Goal: Information Seeking & Learning: Find specific fact

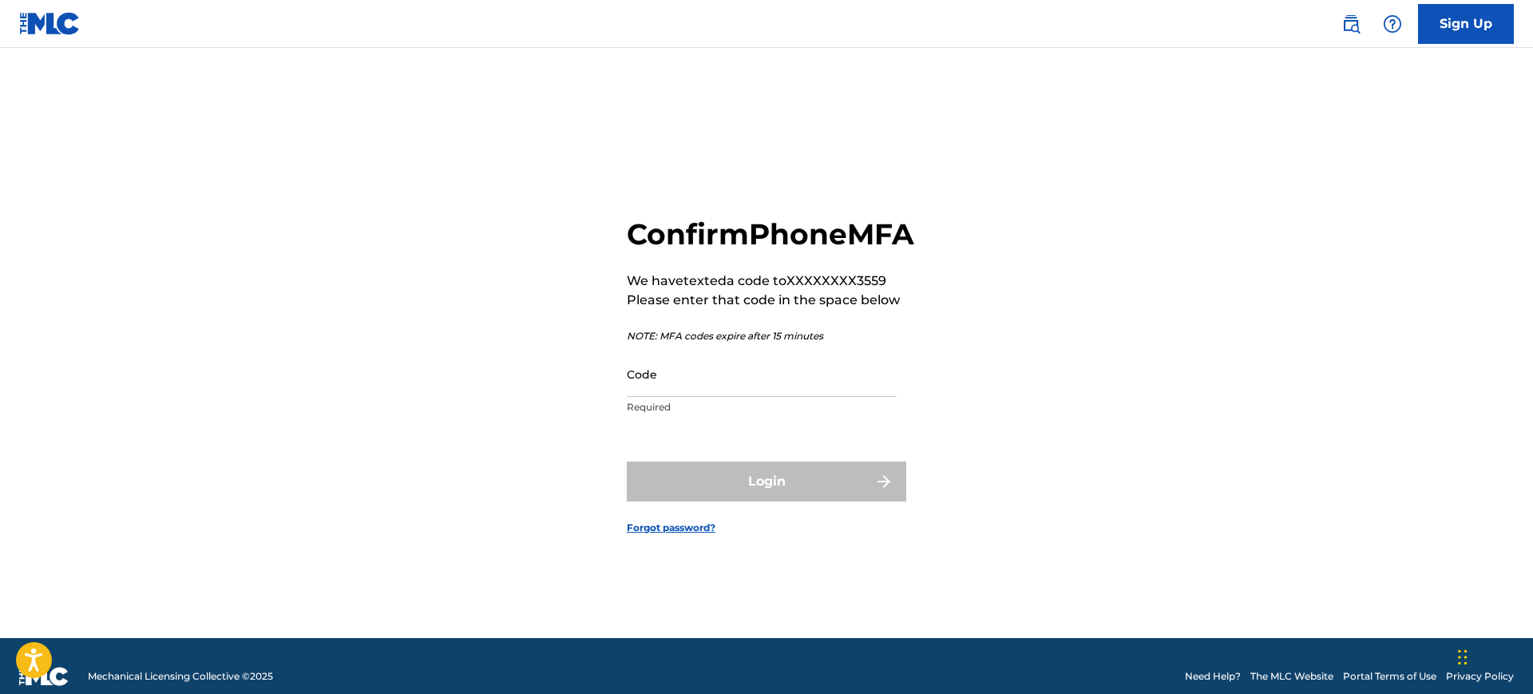
click at [672, 393] on input "Code" at bounding box center [762, 373] width 270 height 45
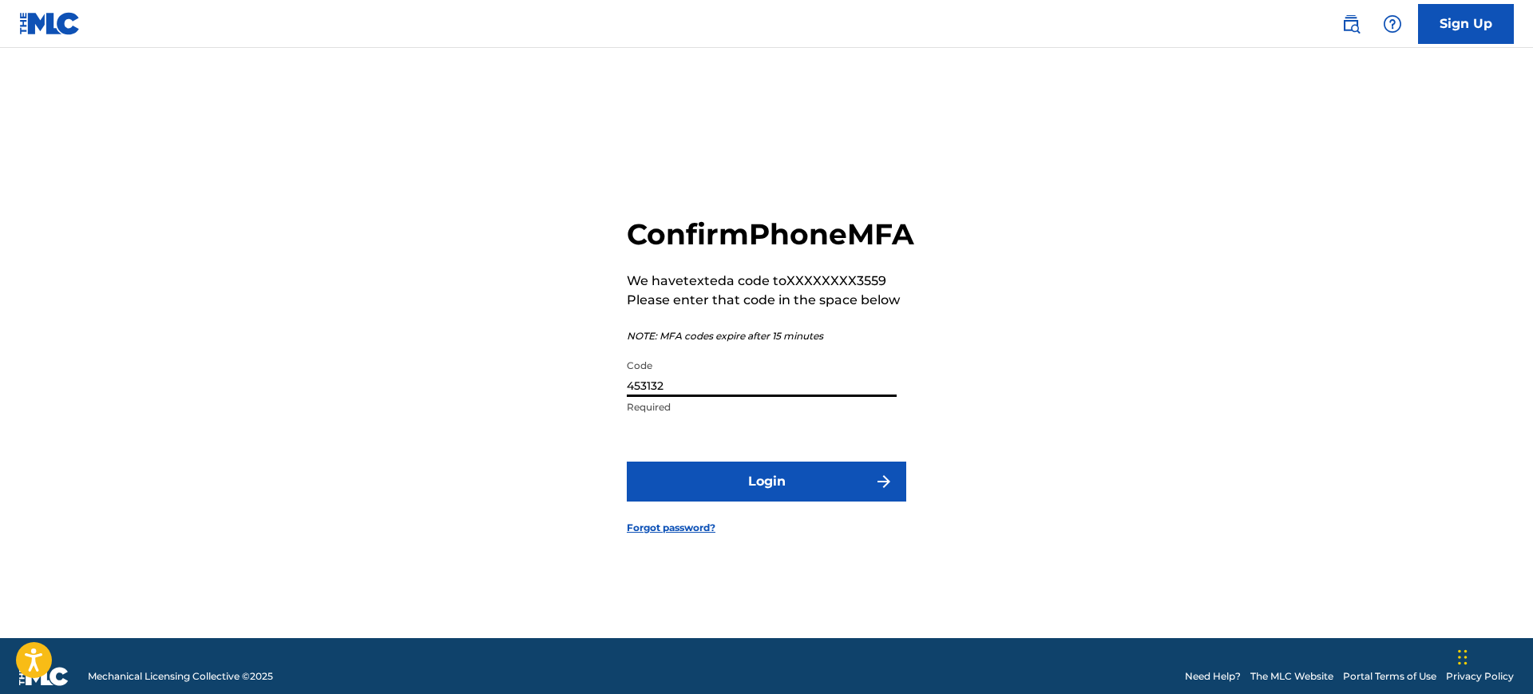
type input "453132"
click at [734, 500] on button "Login" at bounding box center [766, 481] width 279 height 40
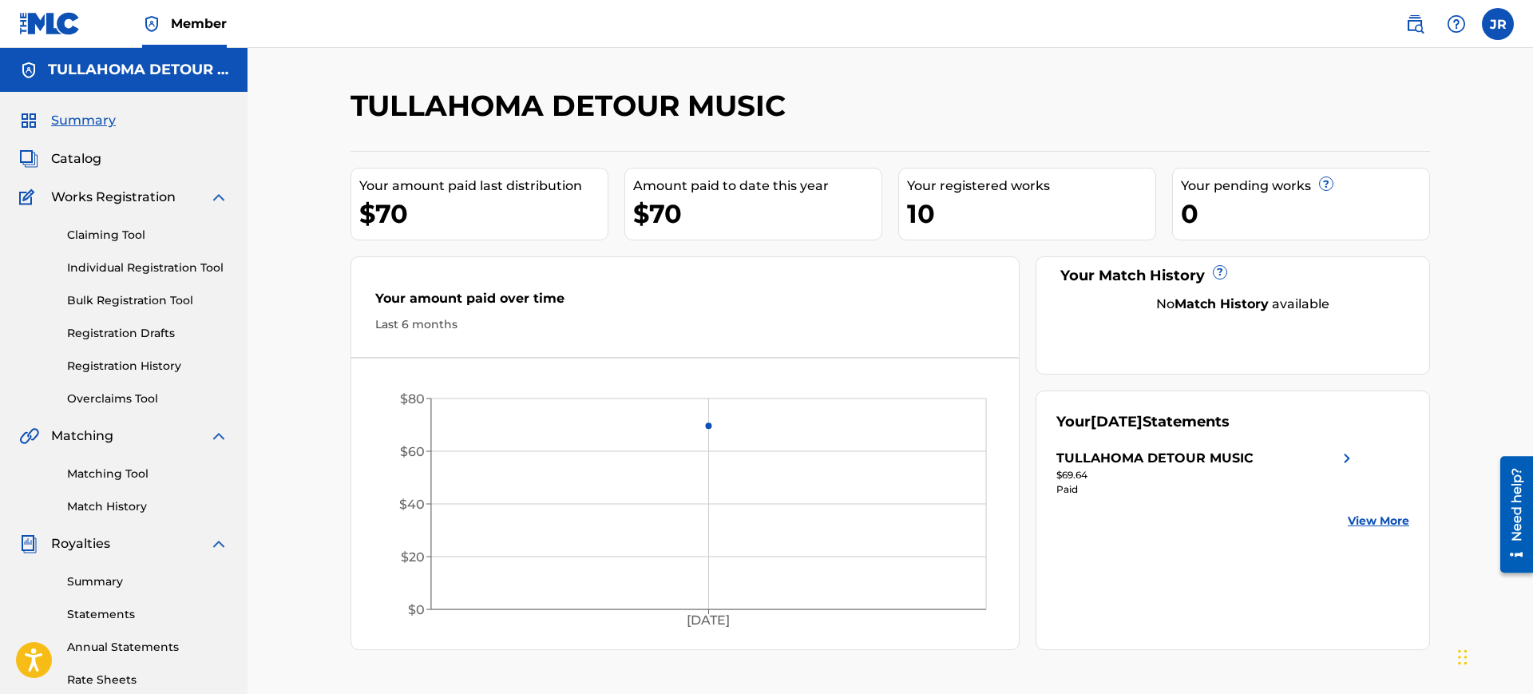
click at [69, 157] on span "Catalog" at bounding box center [76, 158] width 50 height 19
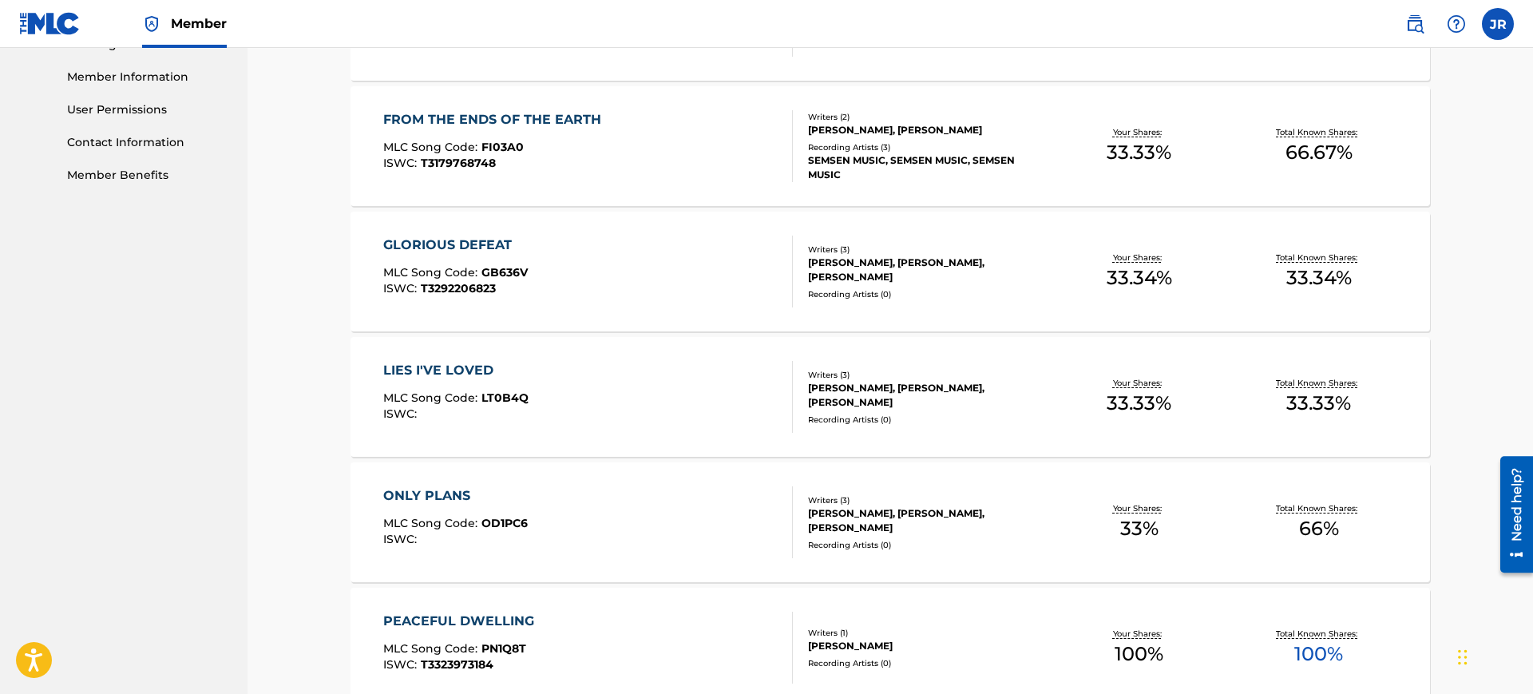
scroll to position [720, 0]
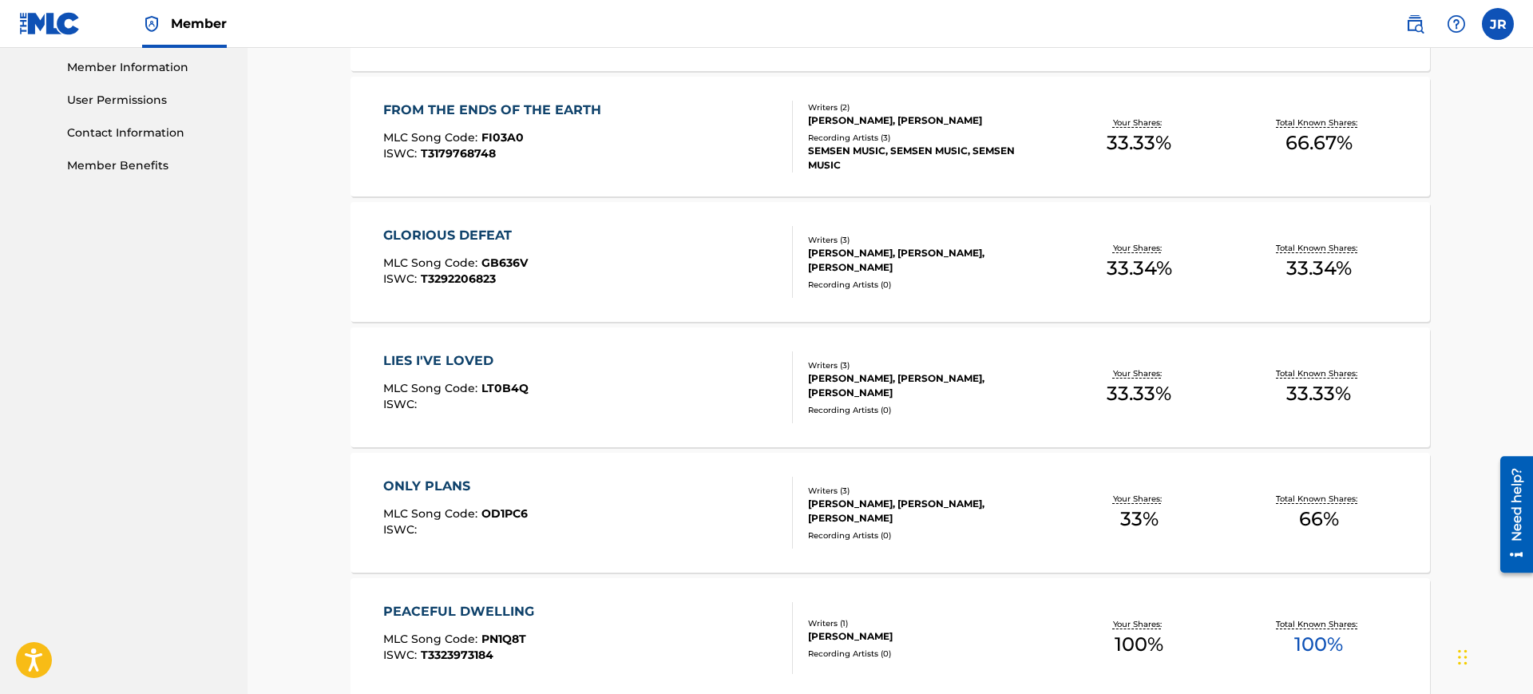
click at [466, 277] on span "T3292206823" at bounding box center [458, 278] width 75 height 14
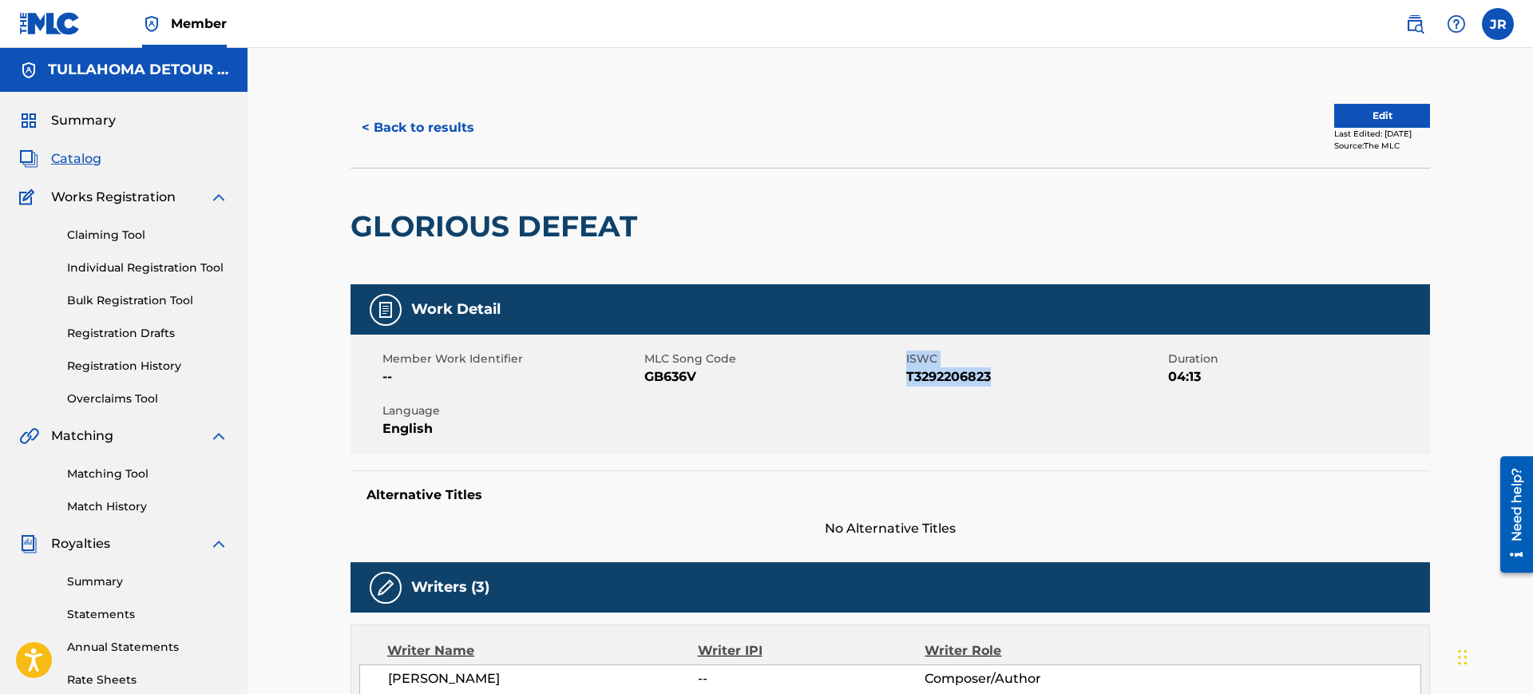
drag, startPoint x: 995, startPoint y: 379, endPoint x: 905, endPoint y: 381, distance: 89.4
click at [906, 381] on span "T3292206823" at bounding box center [1035, 376] width 258 height 19
copy div "ISWC T3292206823"
click at [988, 358] on span "ISWC" at bounding box center [1035, 358] width 258 height 17
drag, startPoint x: 994, startPoint y: 376, endPoint x: 908, endPoint y: 381, distance: 86.3
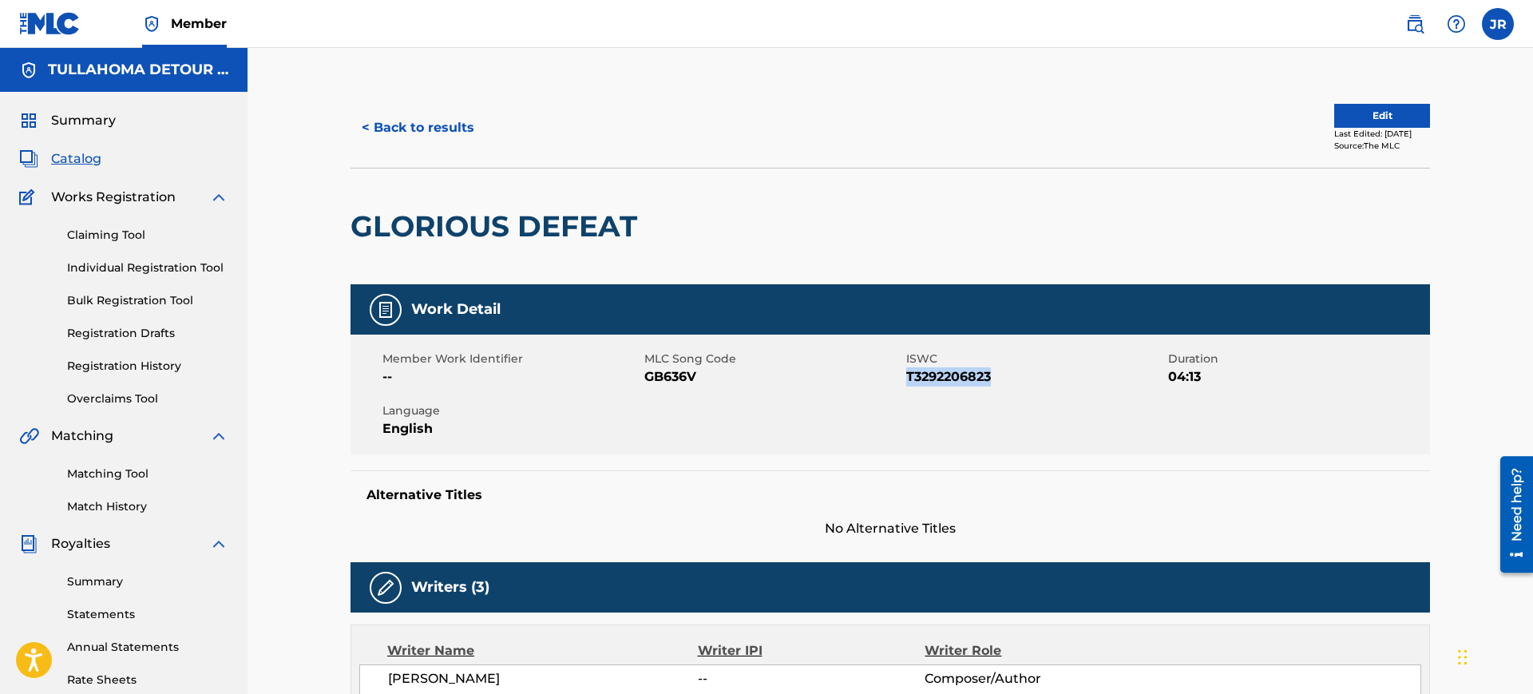
click at [908, 381] on span "T3292206823" at bounding box center [1035, 376] width 258 height 19
copy span "T3292206823"
click at [75, 161] on span "Catalog" at bounding box center [76, 158] width 50 height 19
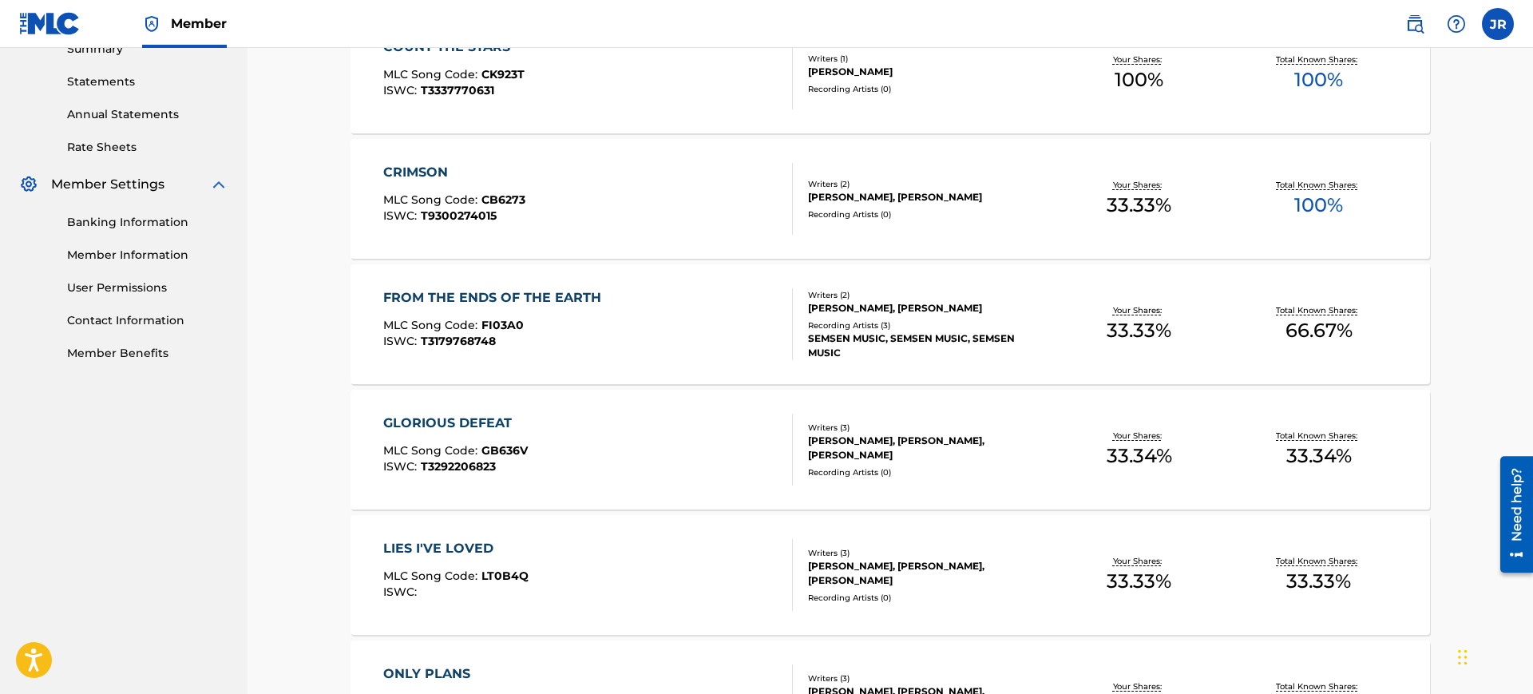
scroll to position [753, 0]
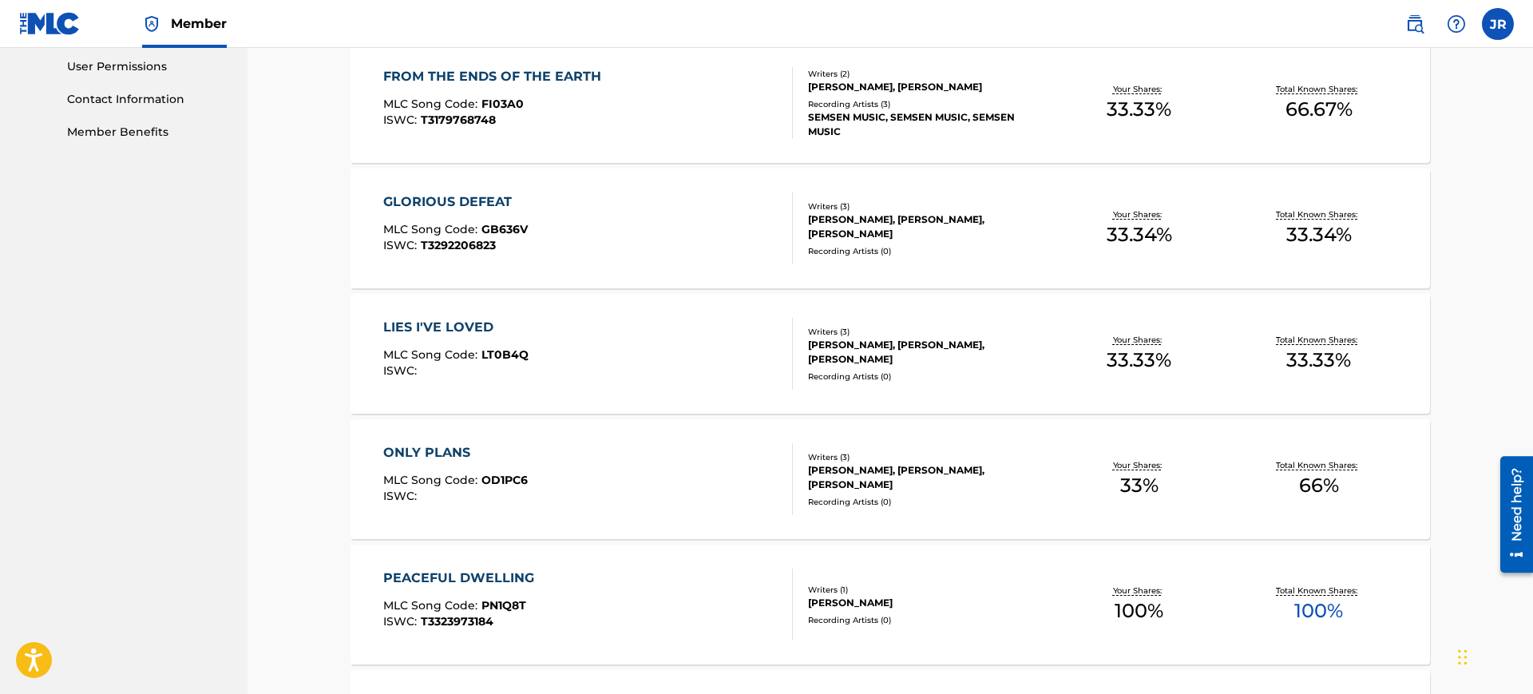
click at [446, 323] on div "LIES I'VE LOVED" at bounding box center [455, 327] width 145 height 19
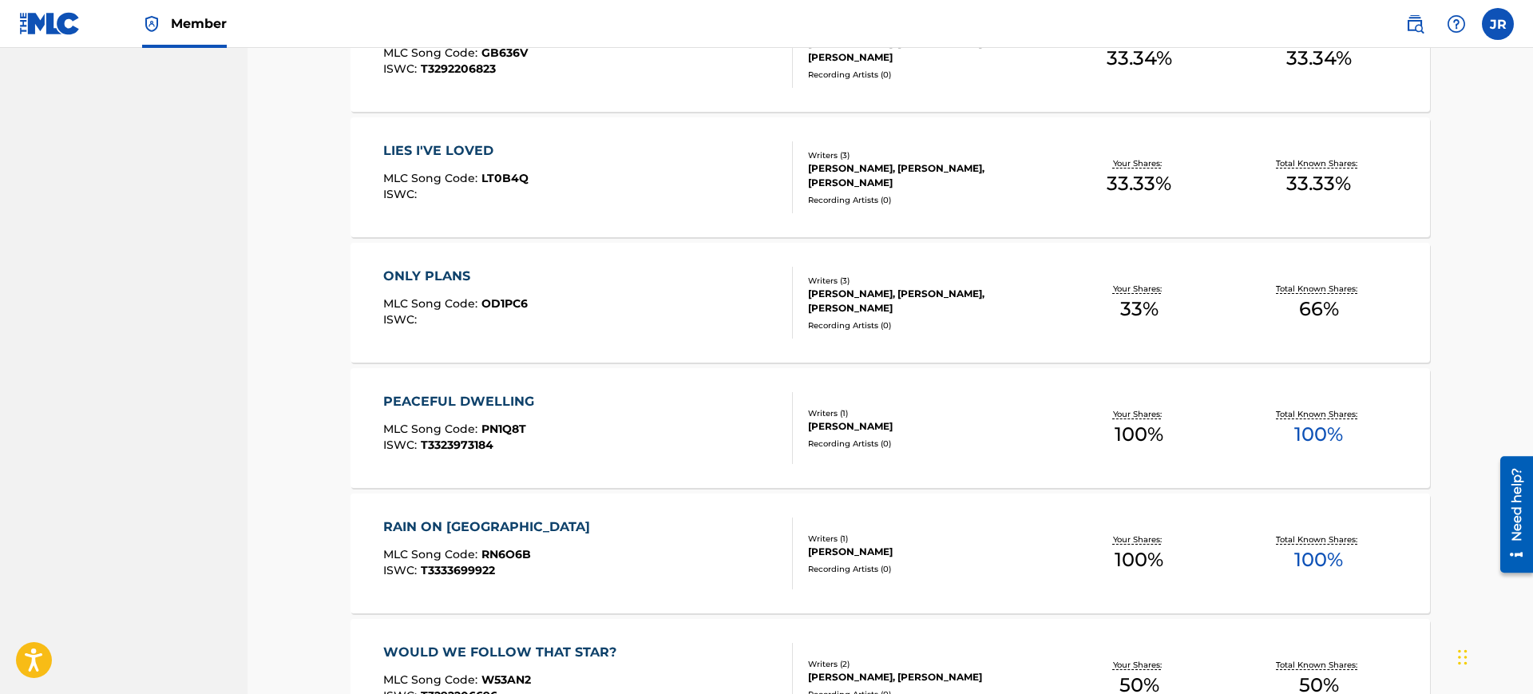
scroll to position [959, 0]
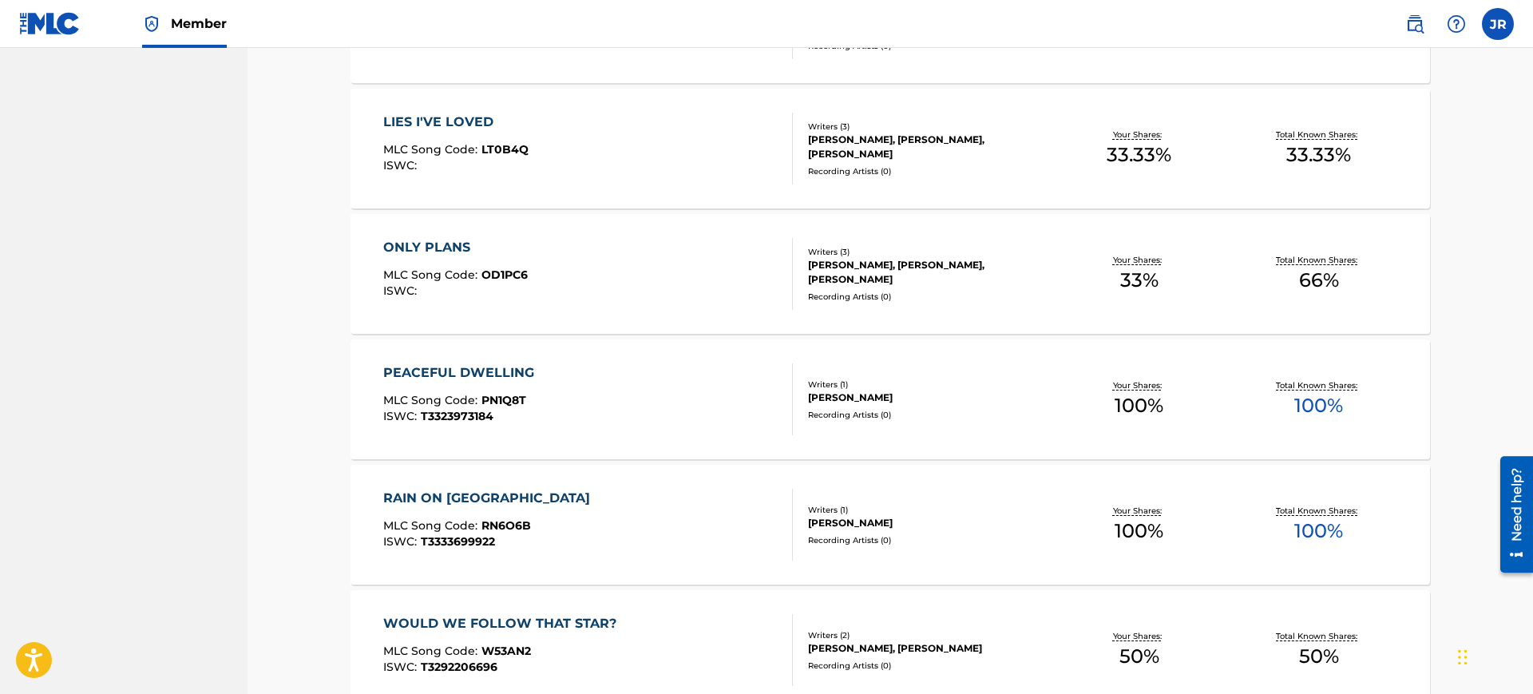
click at [476, 416] on span "T3323973184" at bounding box center [457, 416] width 73 height 14
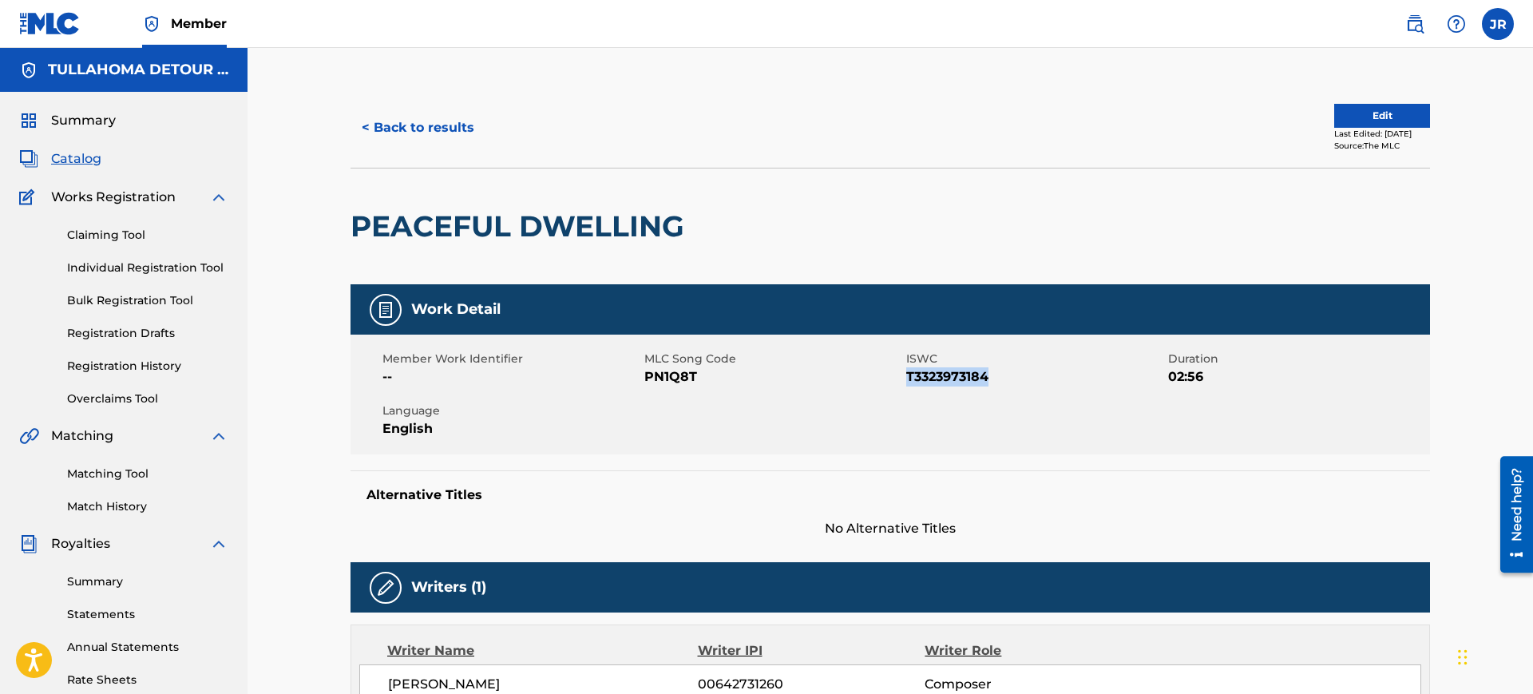
drag, startPoint x: 991, startPoint y: 376, endPoint x: 908, endPoint y: 378, distance: 83.0
click at [908, 378] on span "T3323973184" at bounding box center [1035, 376] width 258 height 19
copy span "T3323973184"
click at [390, 132] on button "< Back to results" at bounding box center [417, 128] width 135 height 40
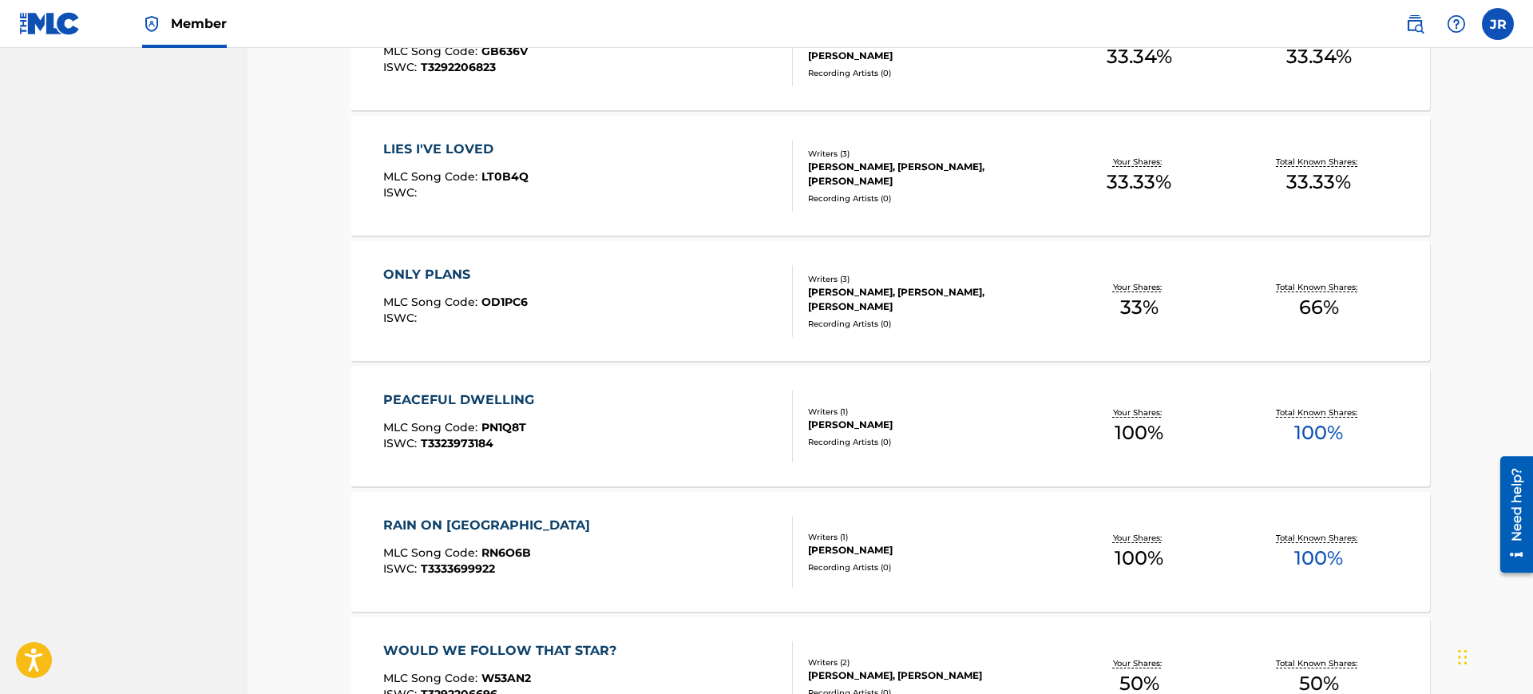
scroll to position [1126, 0]
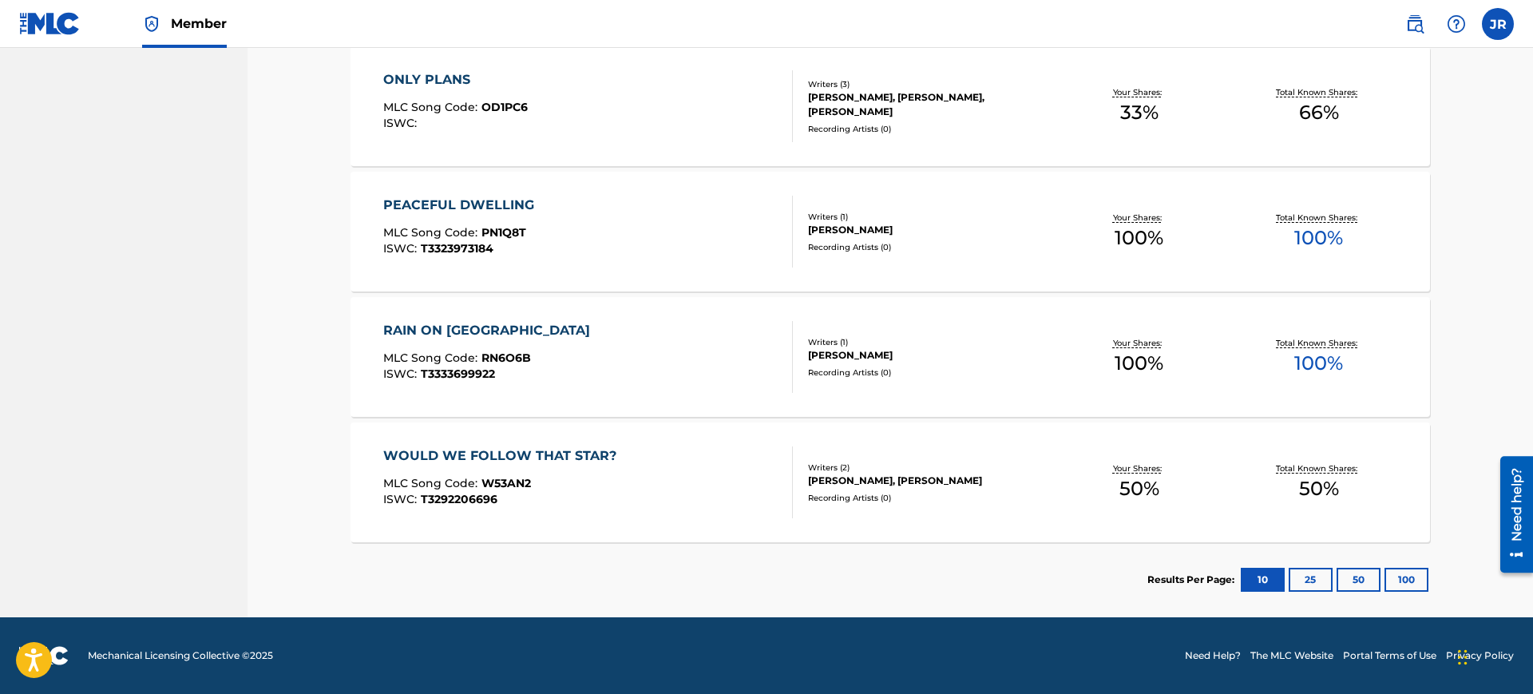
click at [497, 451] on div "WOULD WE FOLLOW THAT STAR?" at bounding box center [503, 455] width 241 height 19
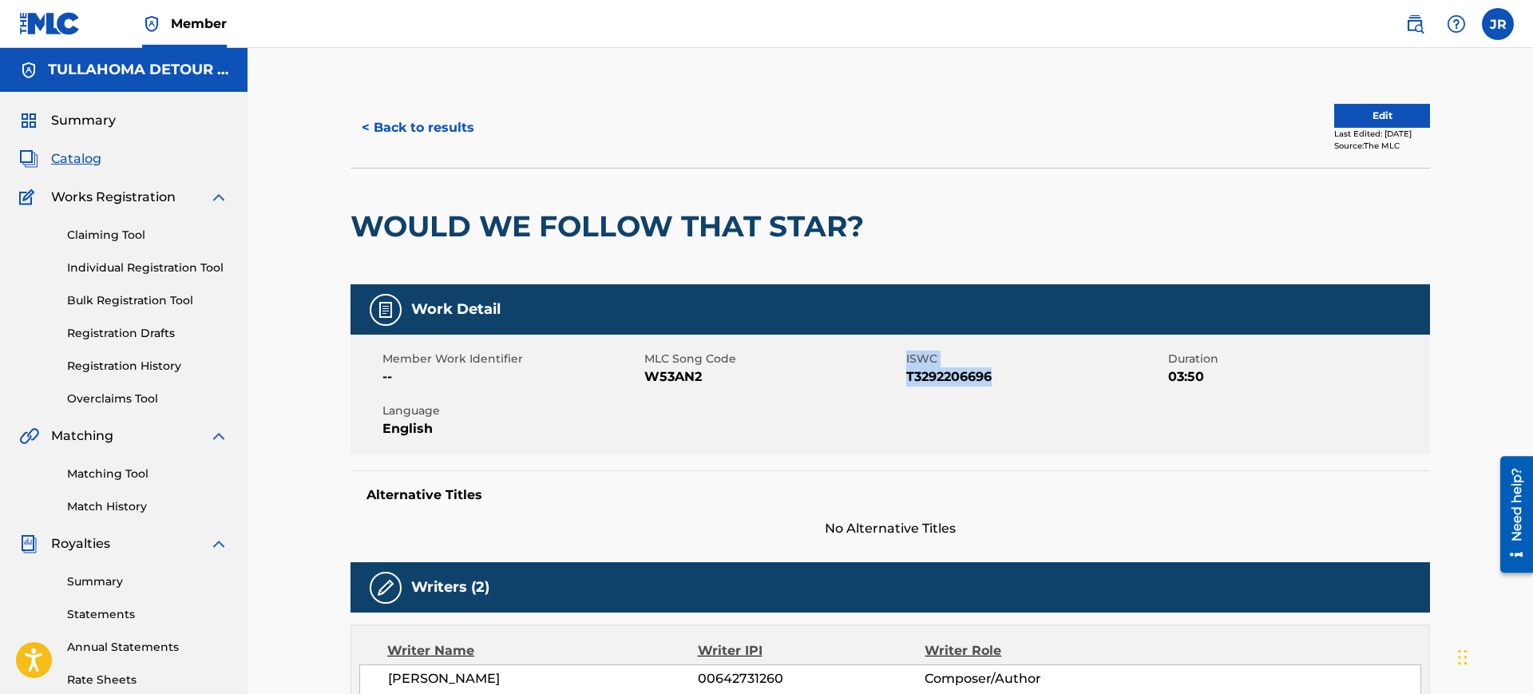
drag, startPoint x: 988, startPoint y: 380, endPoint x: 904, endPoint y: 382, distance: 83.8
click at [906, 382] on span "T3292206696" at bounding box center [1035, 376] width 258 height 19
click at [906, 382] on div "Member Work Identifier -- MLC Song Code W53AN2 ISWC T3292206696 Duration 03:50 …" at bounding box center [889, 394] width 1079 height 120
drag, startPoint x: 904, startPoint y: 377, endPoint x: 992, endPoint y: 379, distance: 88.6
click at [992, 379] on div "Member Work Identifier -- MLC Song Code W53AN2 ISWC T3292206696 Duration 03:50 …" at bounding box center [889, 394] width 1079 height 120
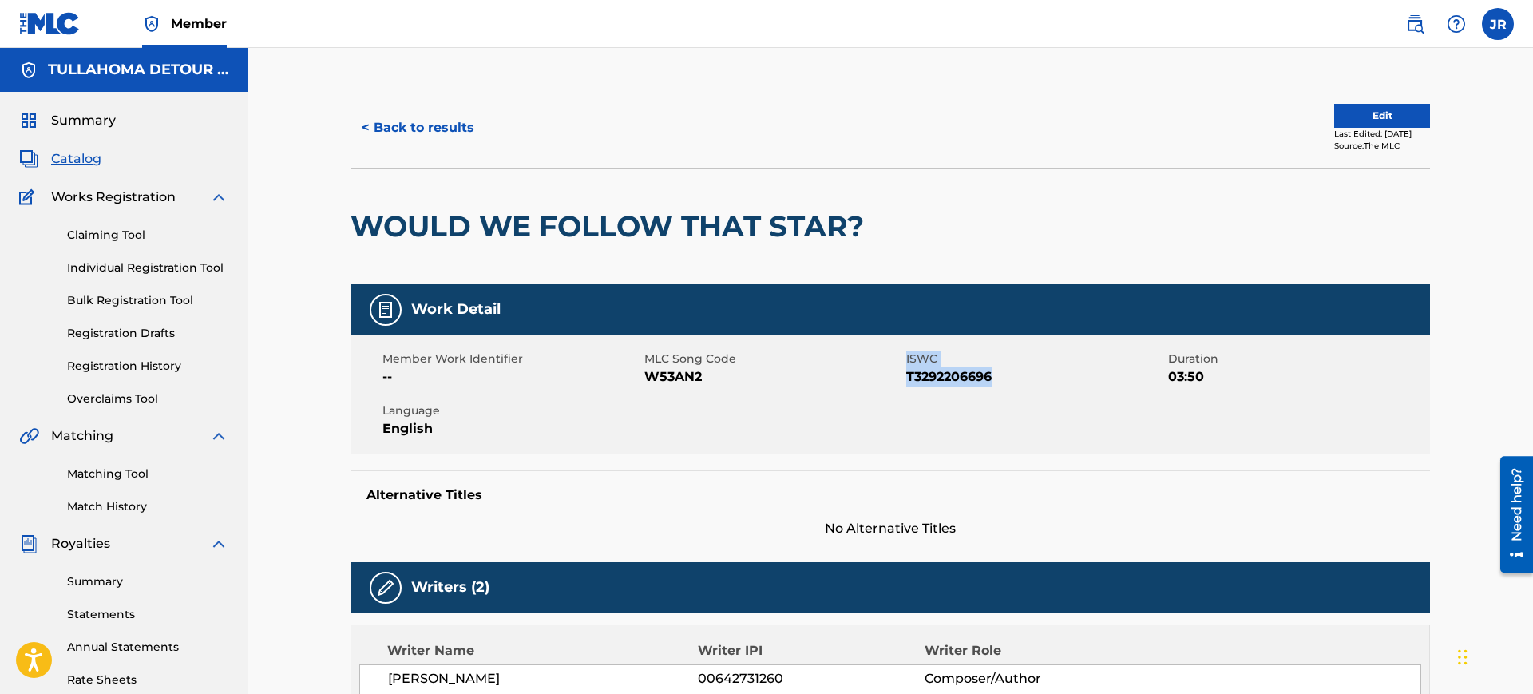
click at [994, 378] on span "T3292206696" at bounding box center [1035, 376] width 258 height 19
drag, startPoint x: 995, startPoint y: 378, endPoint x: 908, endPoint y: 381, distance: 87.1
click at [908, 381] on span "T3292206696" at bounding box center [1035, 376] width 258 height 19
copy span "T3292206696"
click at [77, 156] on span "Catalog" at bounding box center [76, 158] width 50 height 19
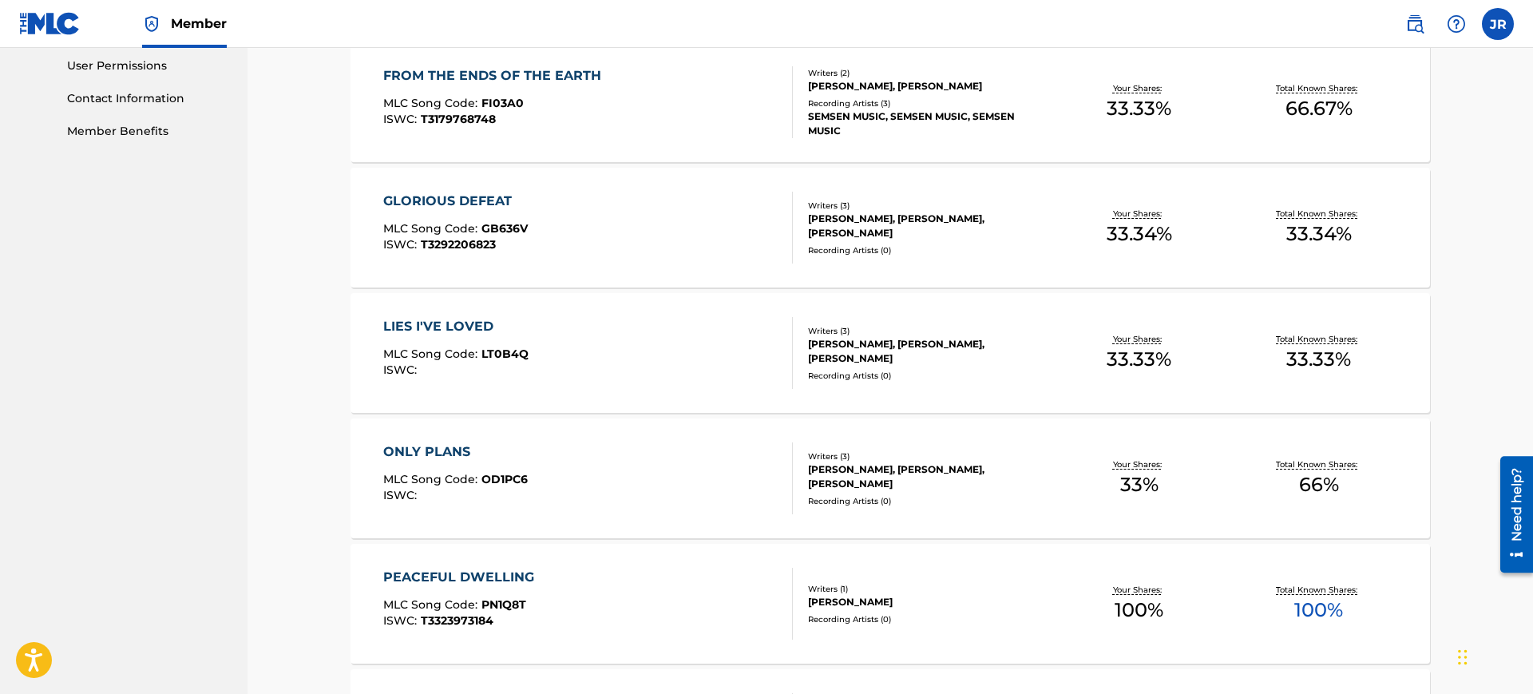
scroll to position [759, 0]
